Goal: Navigation & Orientation: Find specific page/section

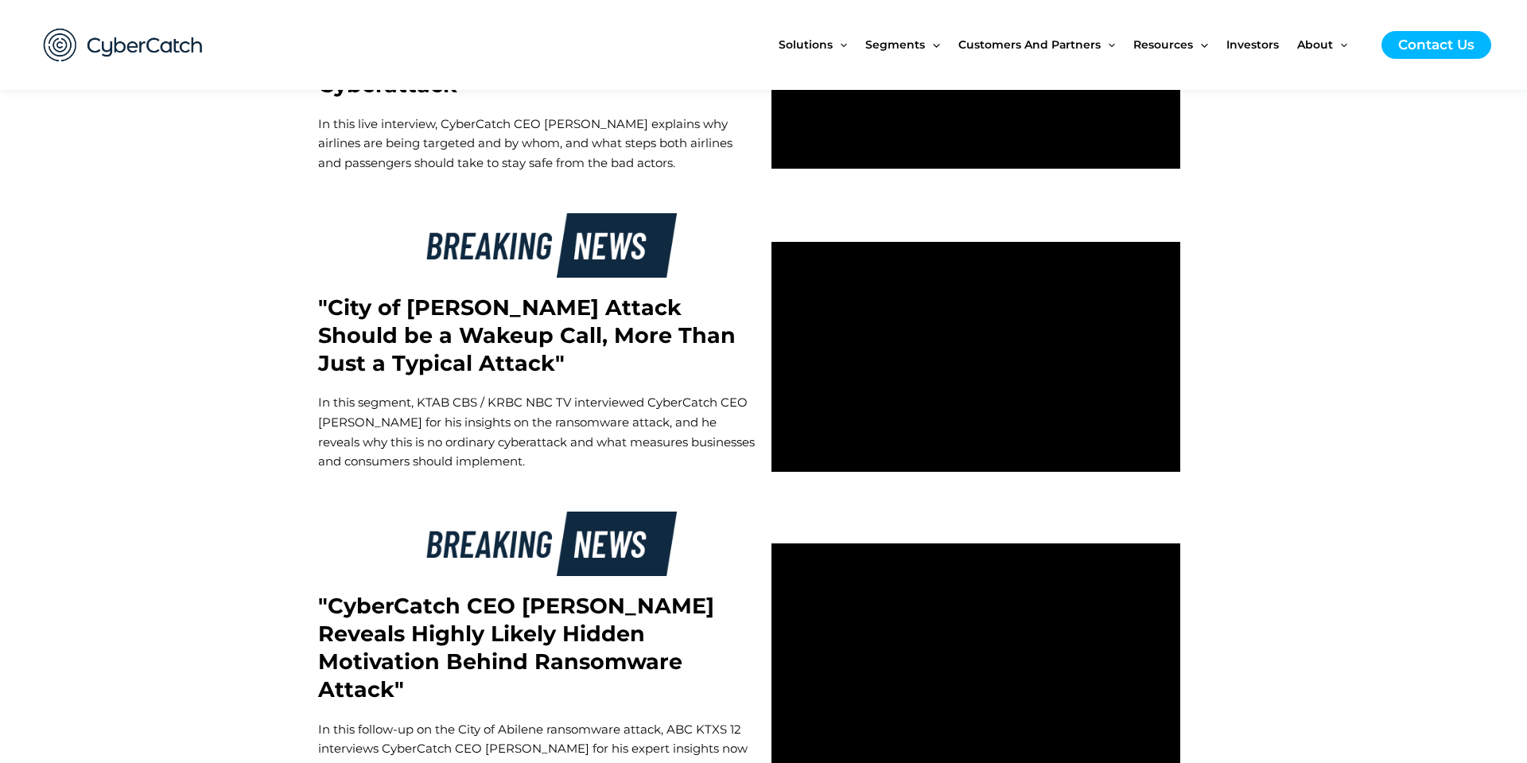
scroll to position [3048, 0]
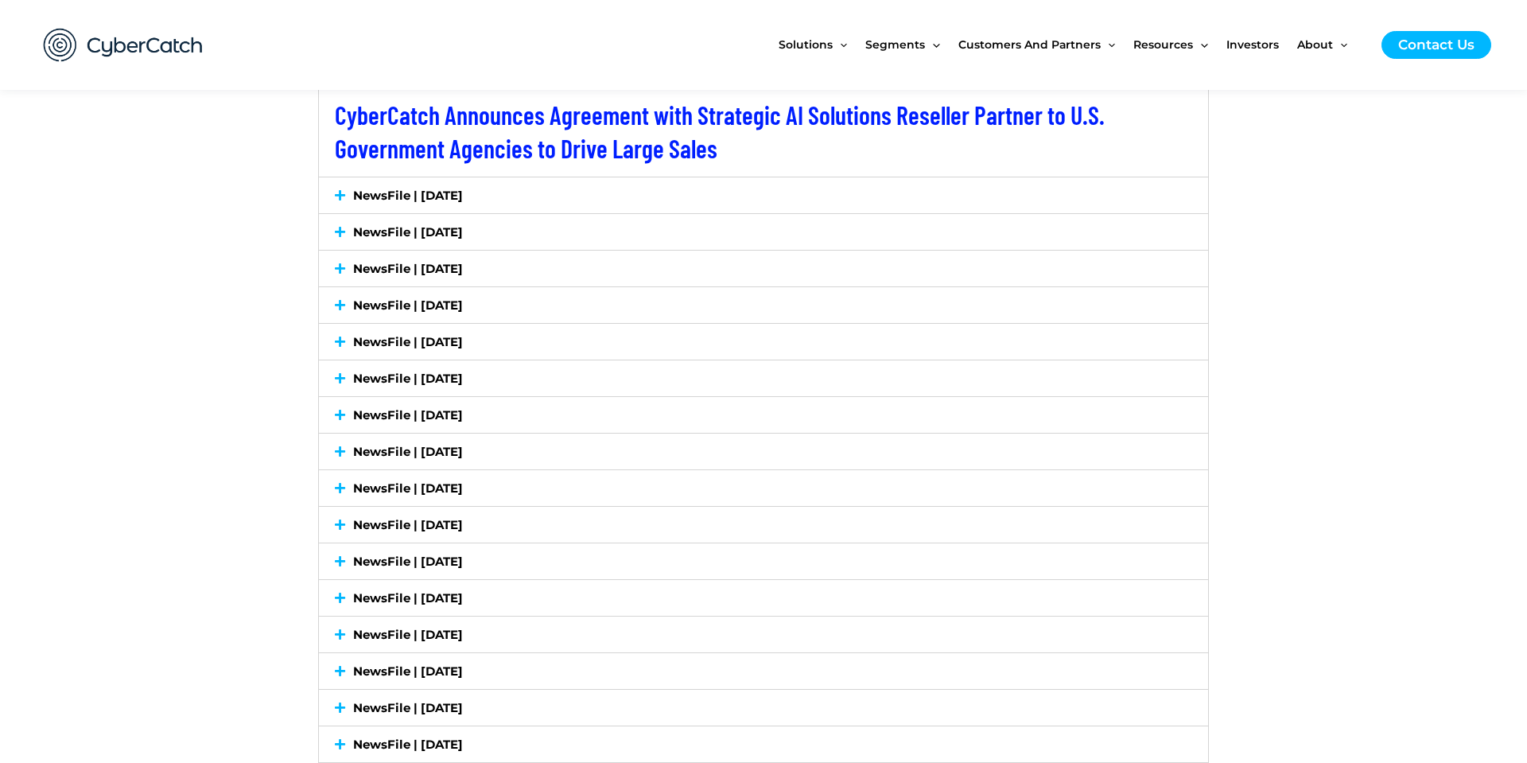
scroll to position [2696, 0]
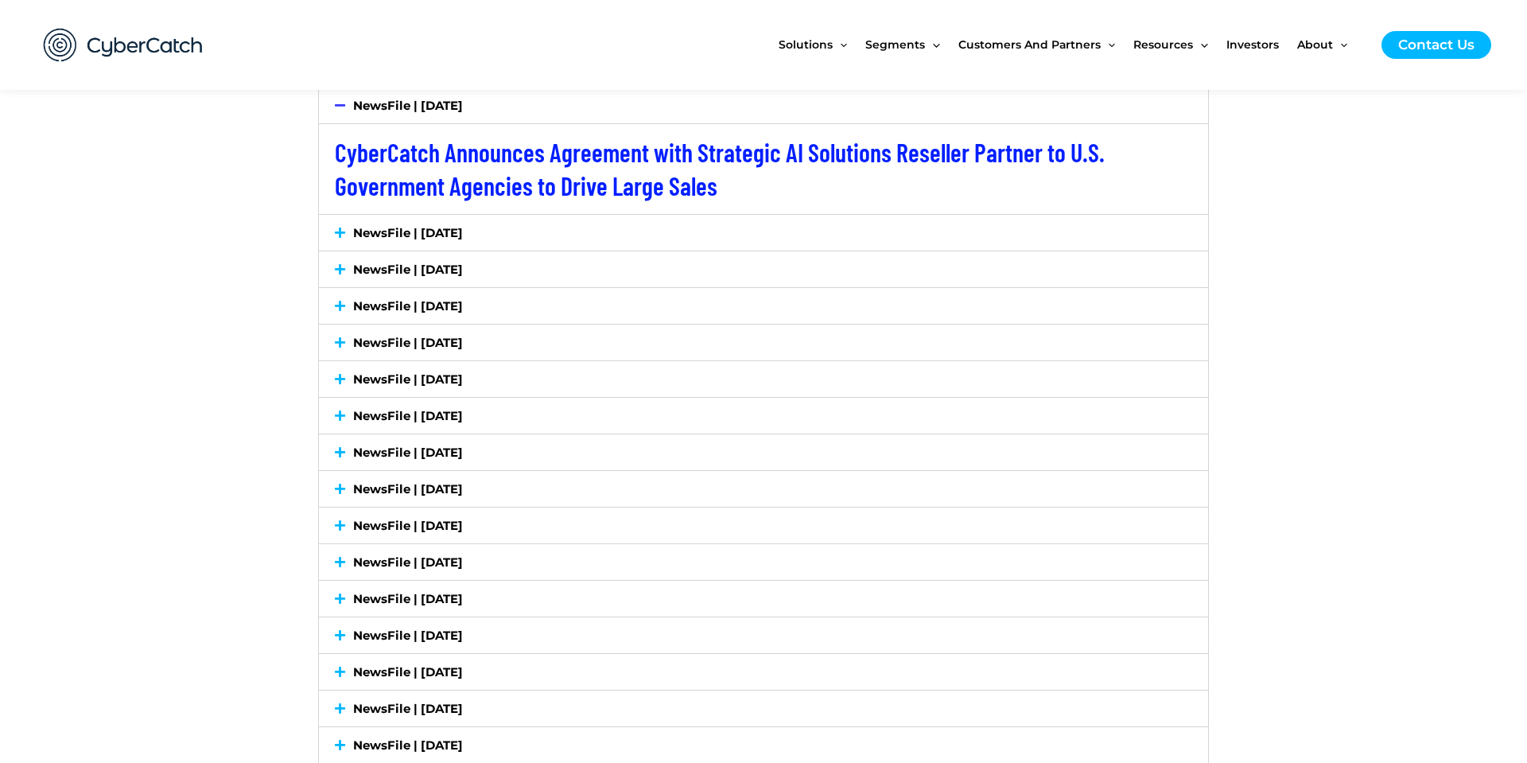
click at [335, 228] on icon at bounding box center [340, 233] width 10 height 12
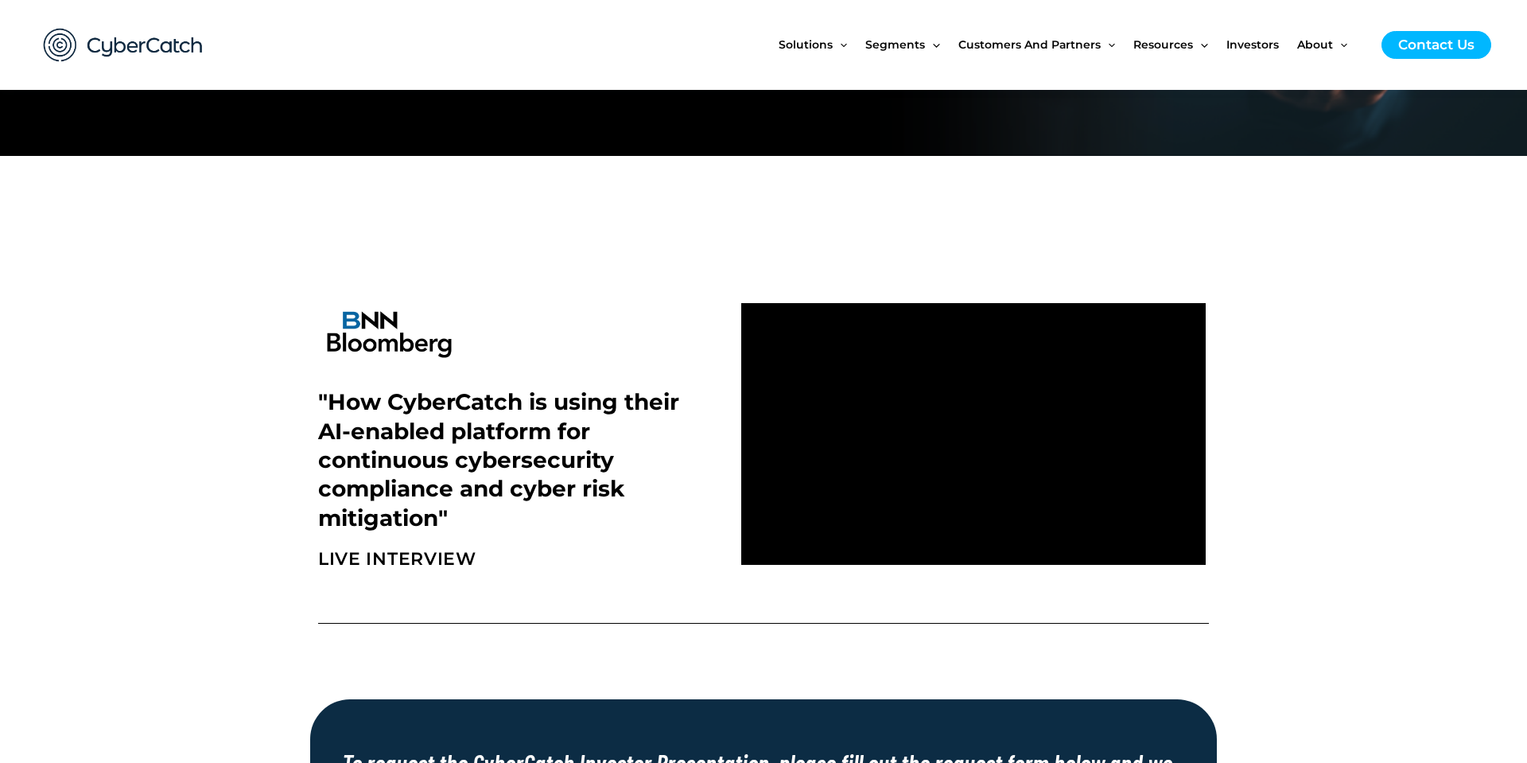
scroll to position [0, 0]
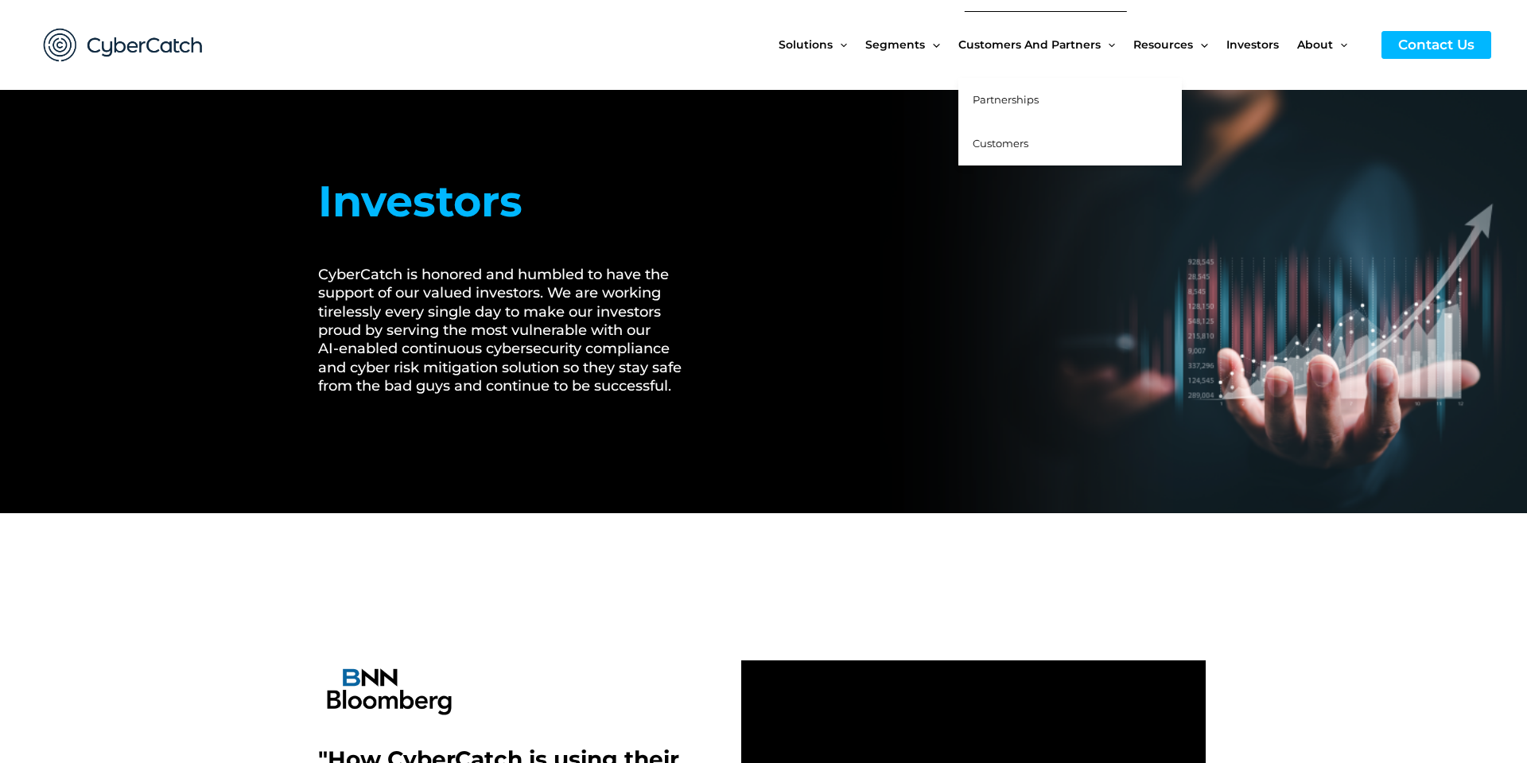
click at [1085, 96] on link "Partnerships" at bounding box center [1071, 100] width 224 height 44
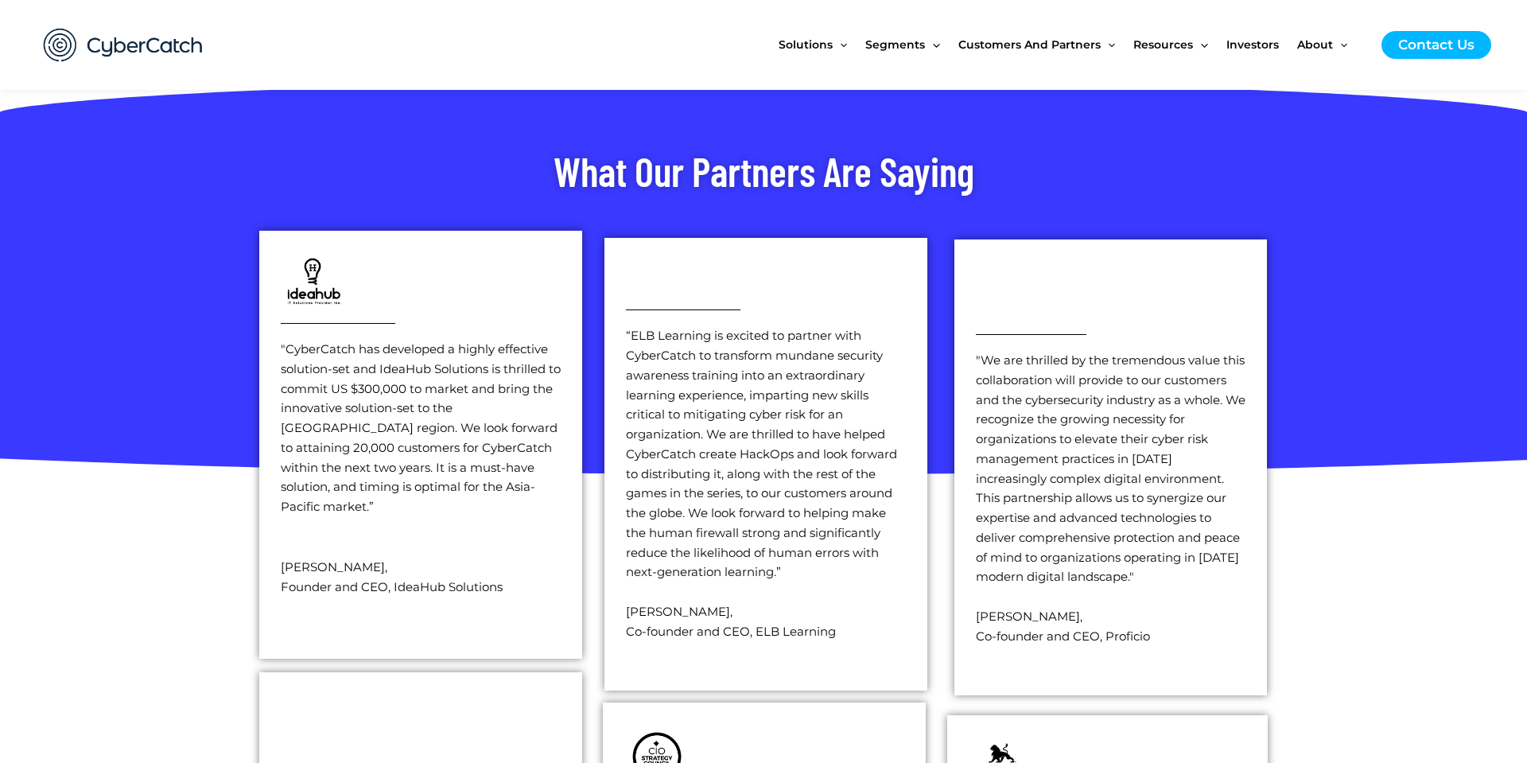
scroll to position [2191, 0]
